Goal: Check status

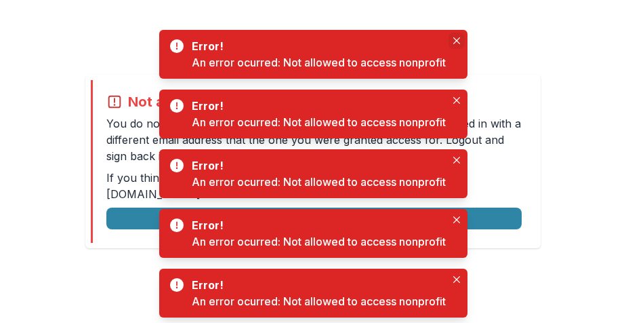
click at [455, 39] on icon "Close" at bounding box center [456, 40] width 7 height 7
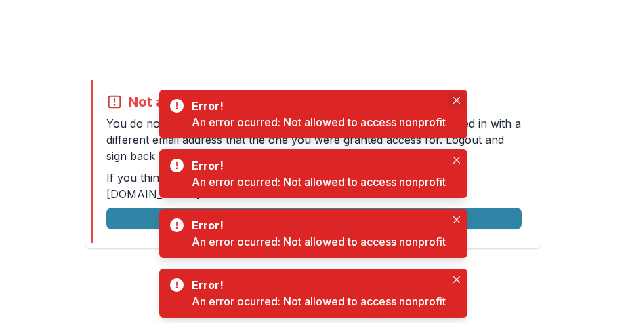
click at [454, 100] on icon "Close" at bounding box center [456, 100] width 7 height 7
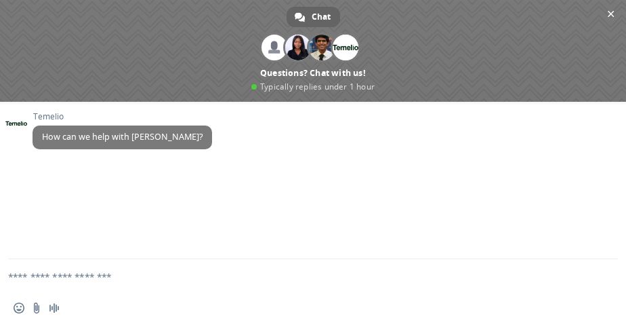
click at [453, 160] on div "[PERSON_NAME] How can we help with [PERSON_NAME]?" at bounding box center [327, 138] width 588 height 52
click at [614, 14] on span "Close chat" at bounding box center [611, 13] width 7 height 9
